Goal: Transaction & Acquisition: Download file/media

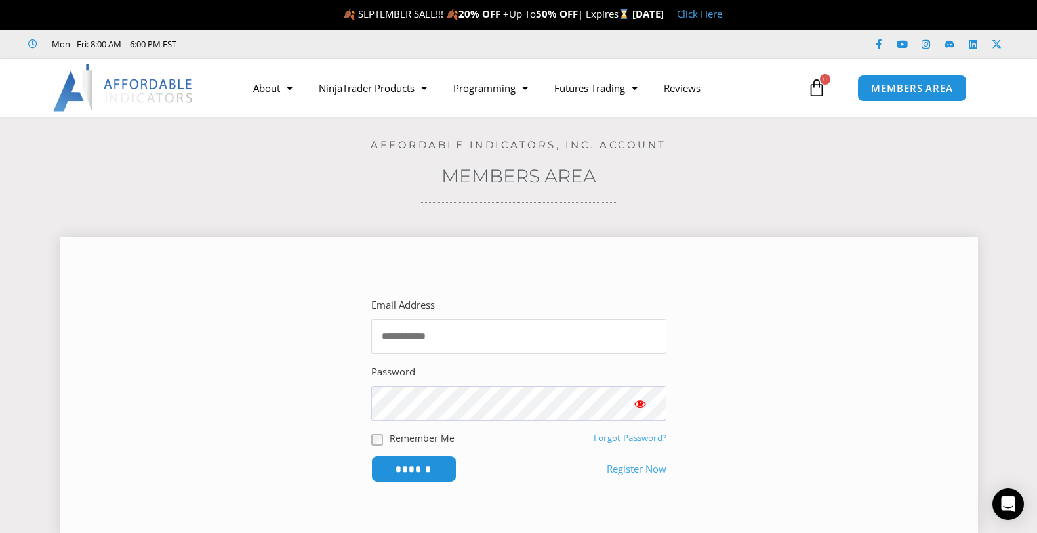
click at [503, 344] on input "Email Address" at bounding box center [518, 336] width 295 height 35
type input "**********"
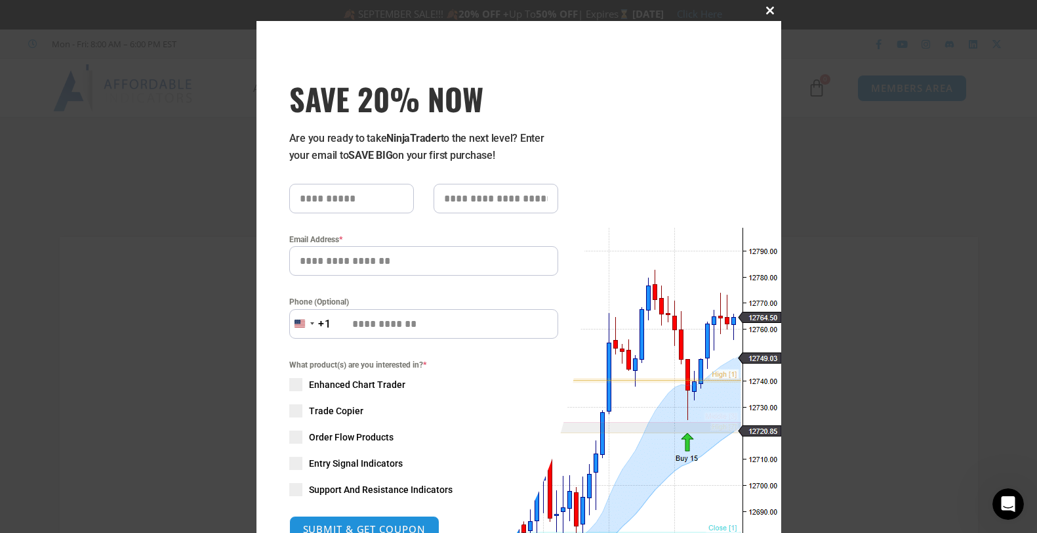
click at [770, 11] on span at bounding box center [770, 11] width 21 height 8
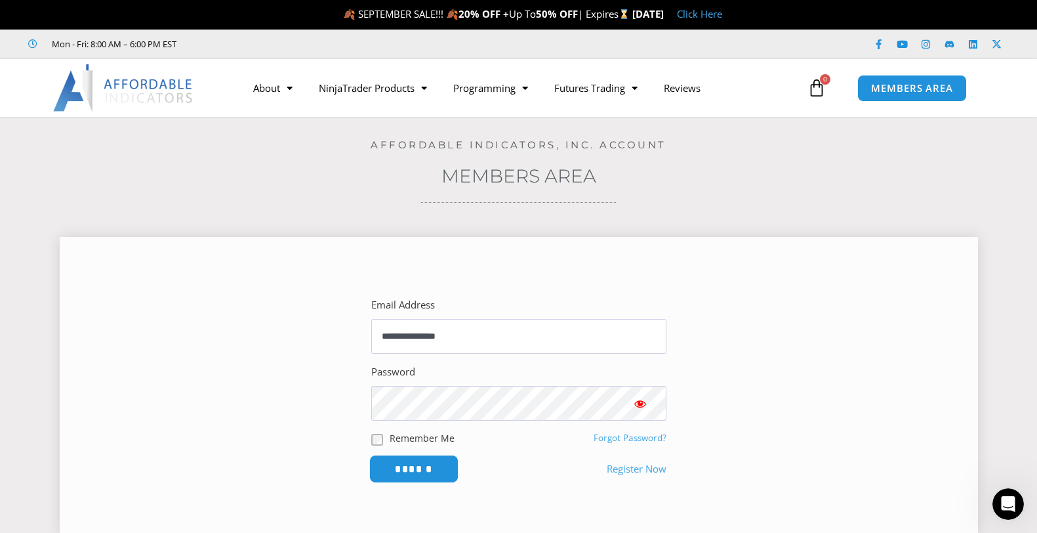
click at [430, 467] on input "******" at bounding box center [414, 469] width 90 height 28
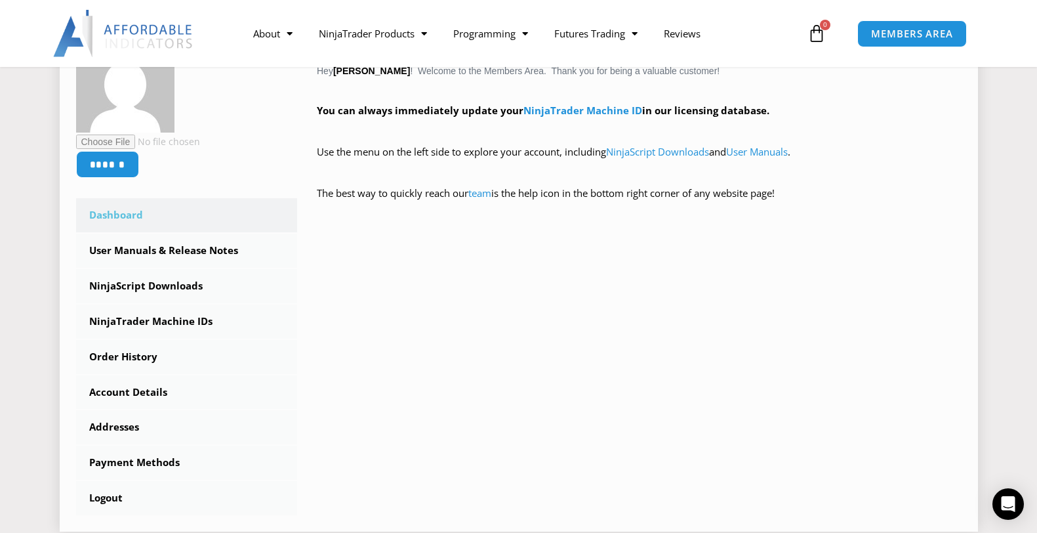
scroll to position [249, 0]
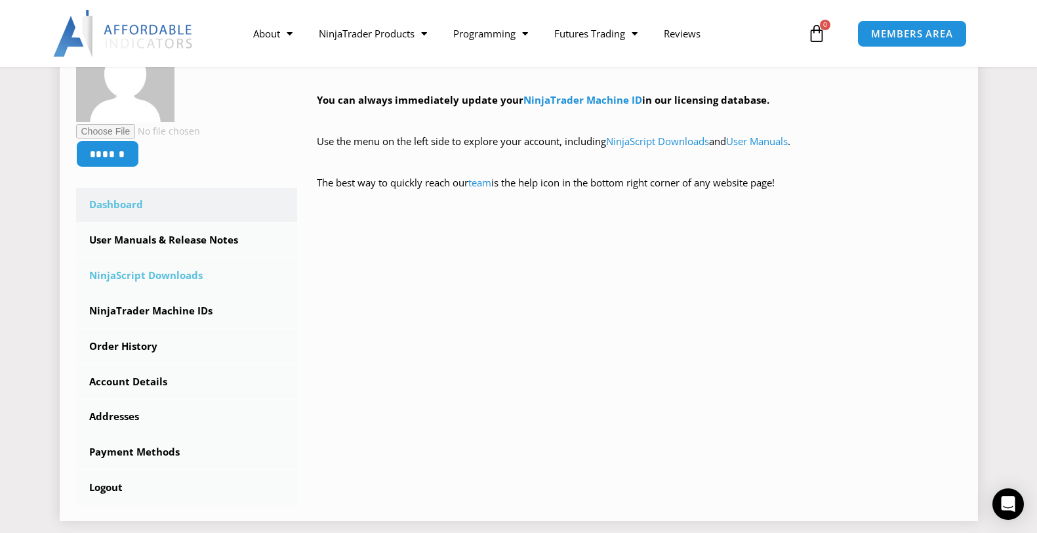
click at [182, 273] on link "NinjaScript Downloads" at bounding box center [187, 275] width 222 height 34
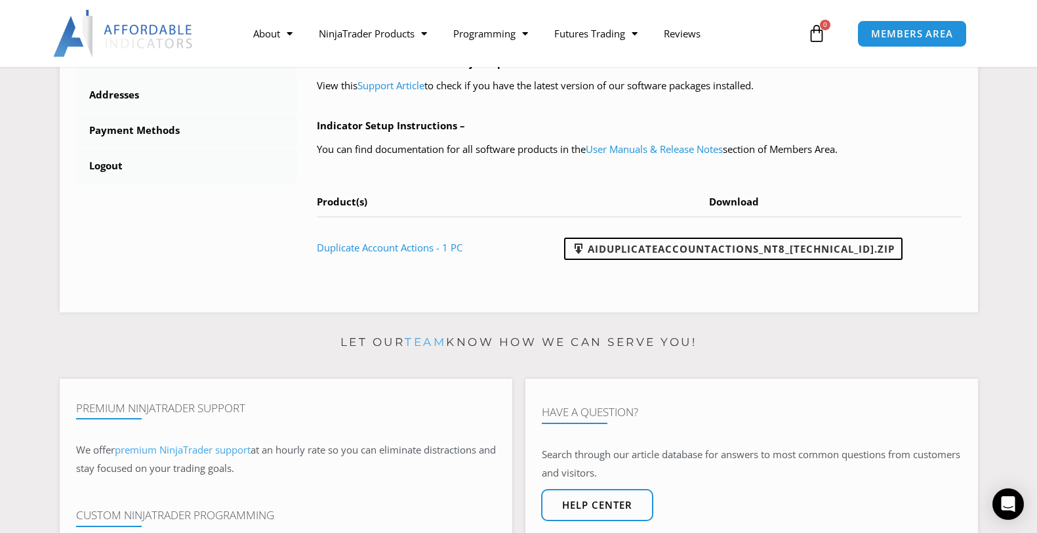
scroll to position [567, 0]
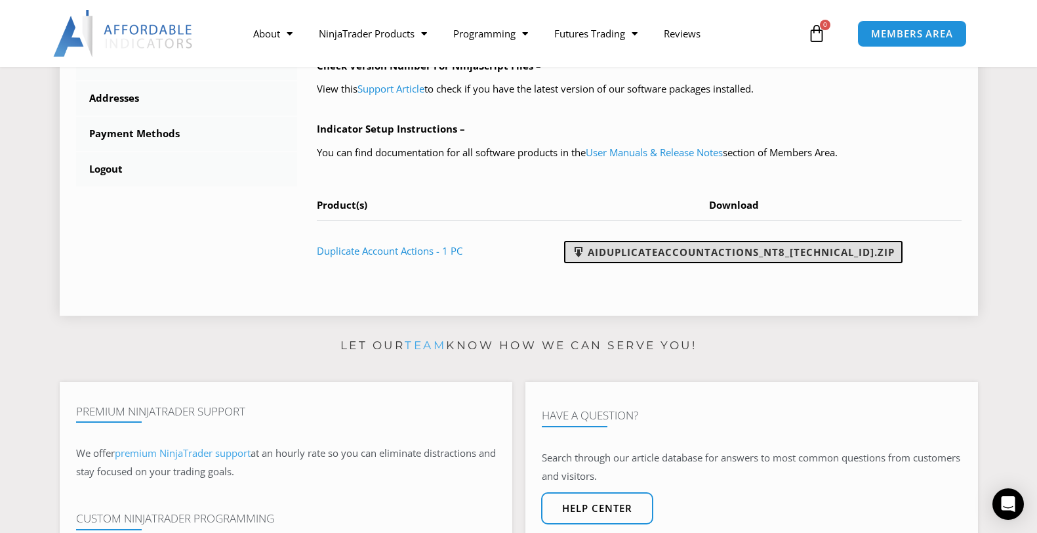
click at [744, 245] on link "AIDuplicateAccountActions_NT8_25.2.5.1.zip" at bounding box center [733, 252] width 338 height 22
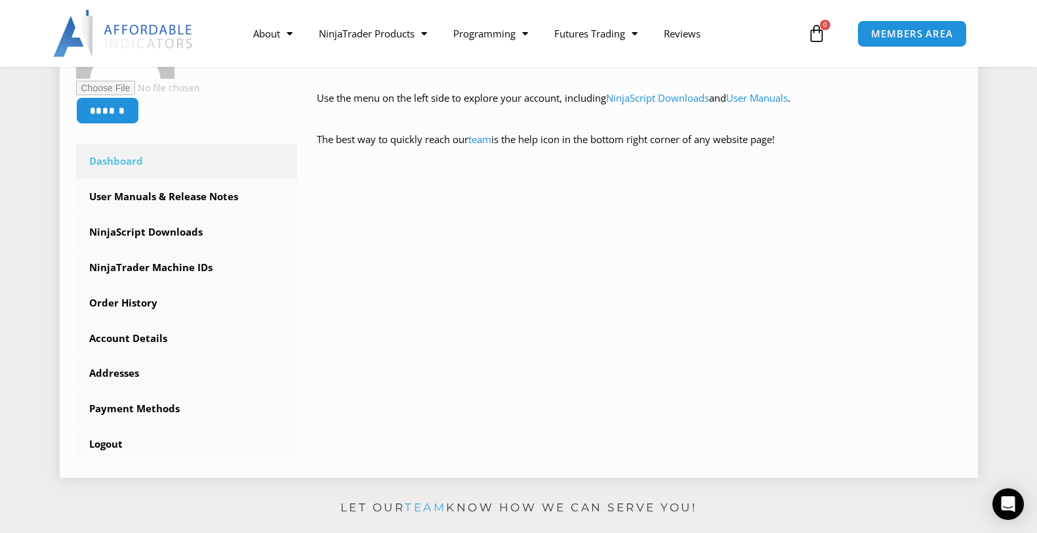
scroll to position [281, 0]
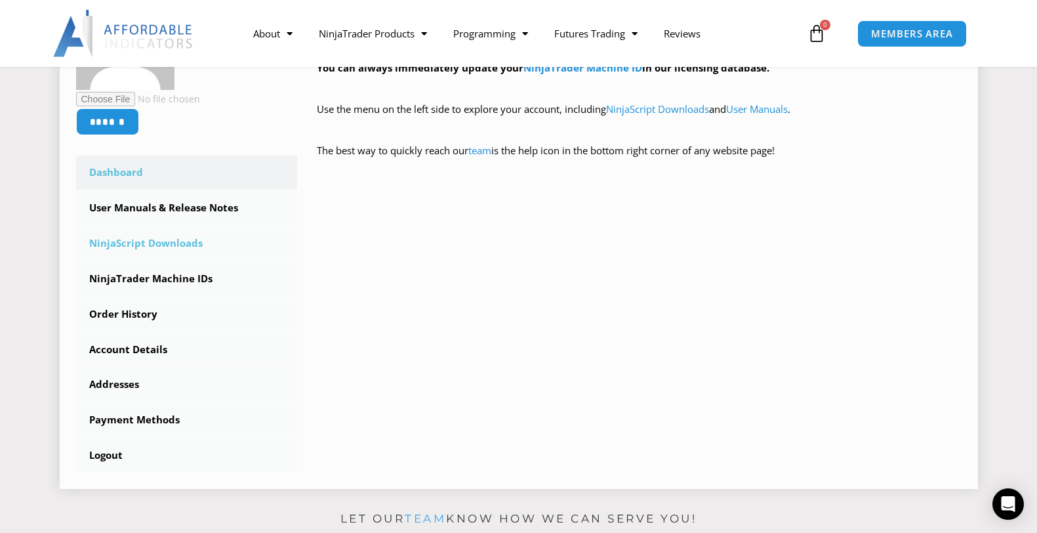
click at [152, 233] on link "NinjaScript Downloads" at bounding box center [187, 243] width 222 height 34
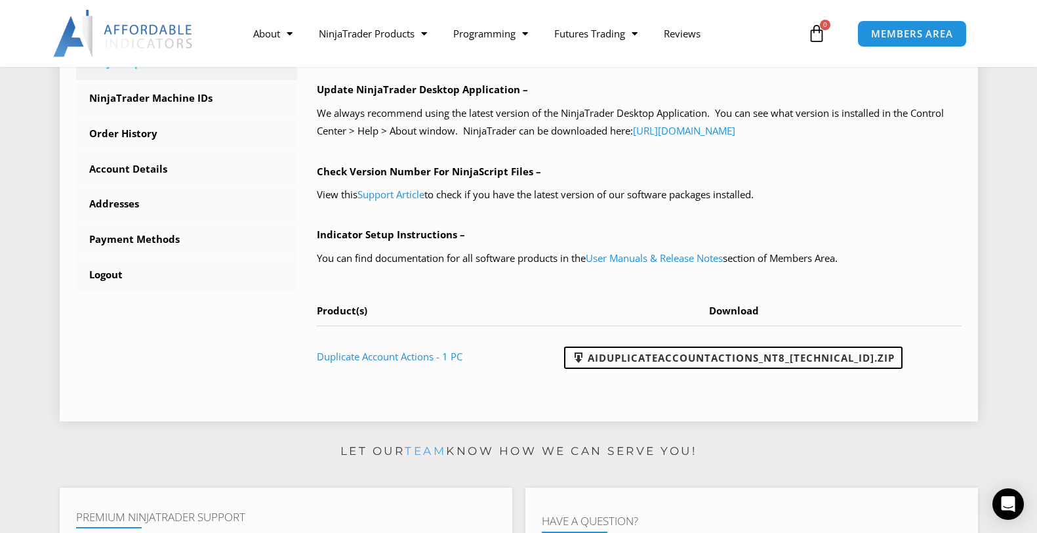
scroll to position [531, 0]
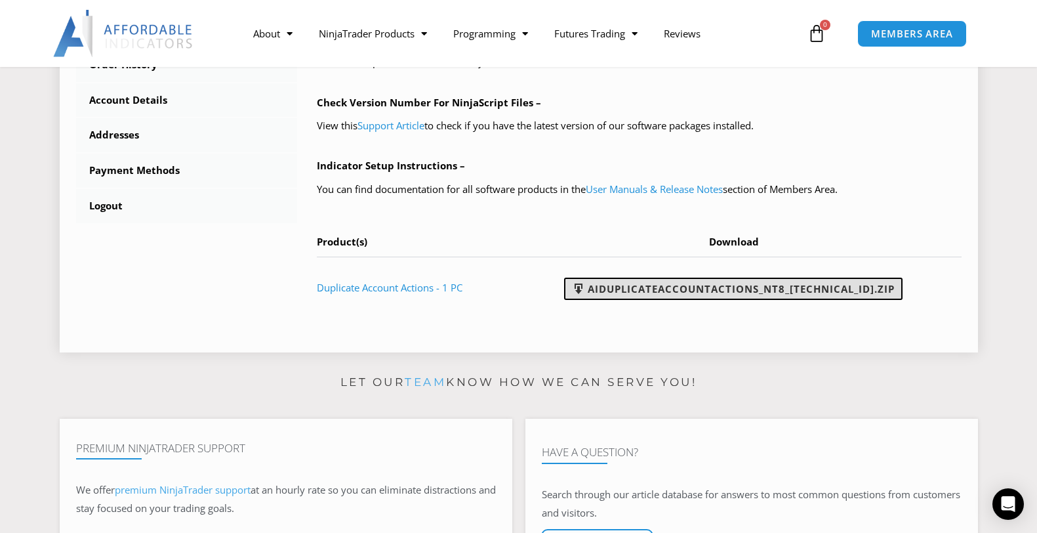
click at [742, 283] on link "AIDuplicateAccountActions_NT8_[TECHNICAL_ID].zip" at bounding box center [733, 288] width 338 height 22
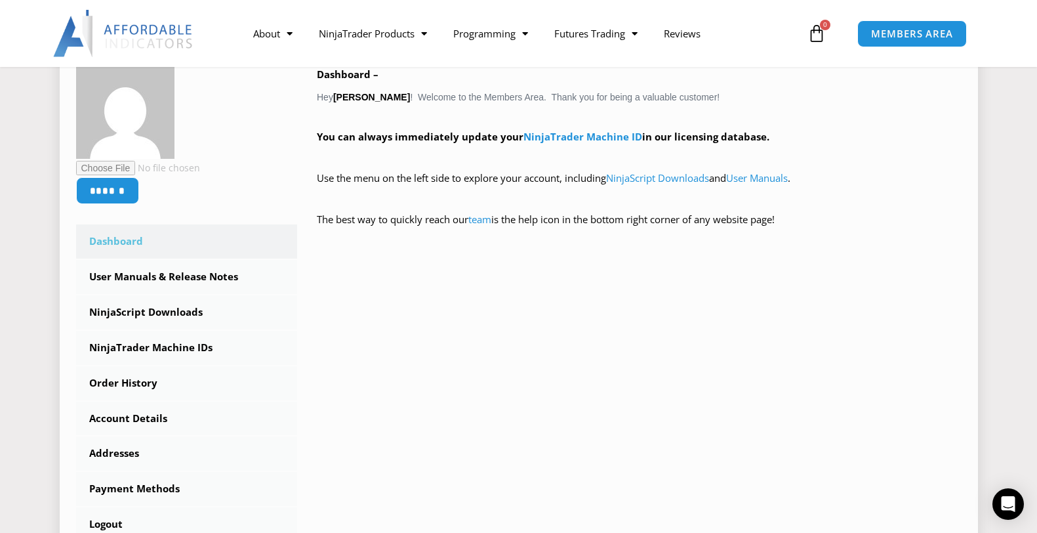
scroll to position [219, 0]
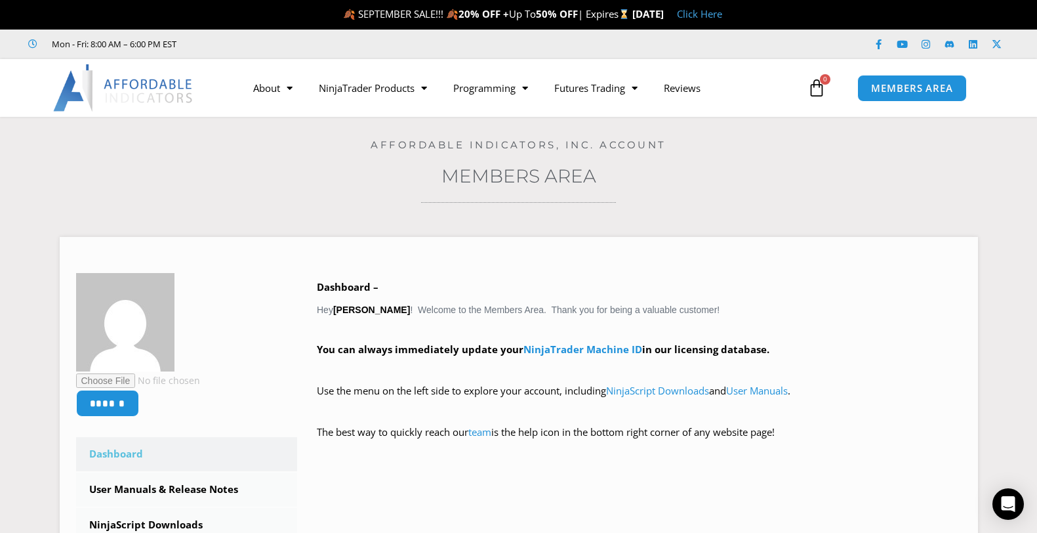
click at [315, 201] on div at bounding box center [518, 202] width 971 height 3
